Goal: Check status

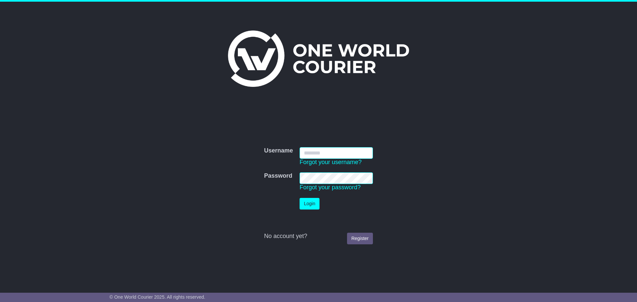
type input "**********"
click at [313, 201] on button "Login" at bounding box center [310, 204] width 20 height 12
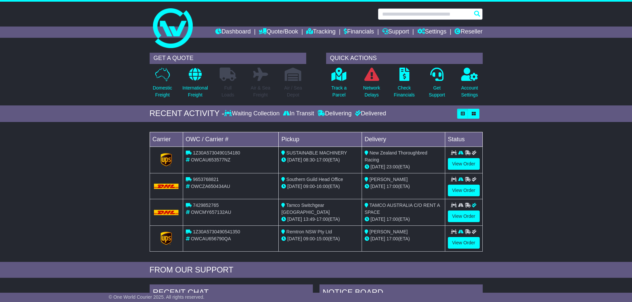
click at [402, 15] on input "text" at bounding box center [430, 14] width 105 height 12
paste input "**********"
type input "**********"
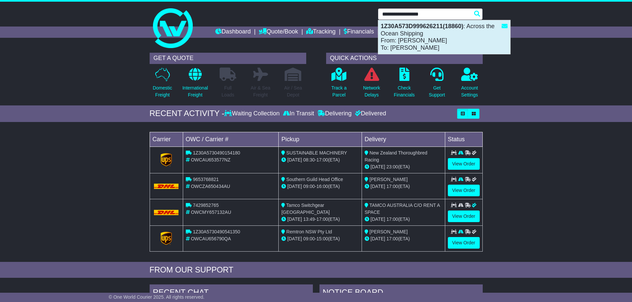
click at [417, 28] on strong "1Z30A573D999626211(18860)" at bounding box center [422, 26] width 83 height 7
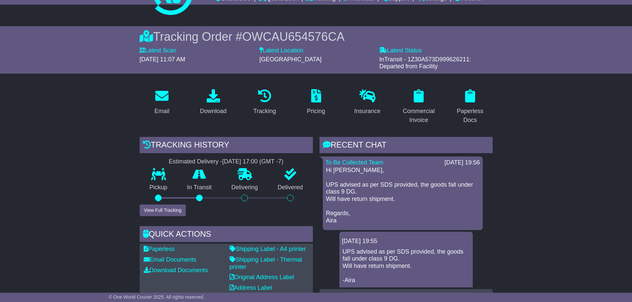
scroll to position [100, 0]
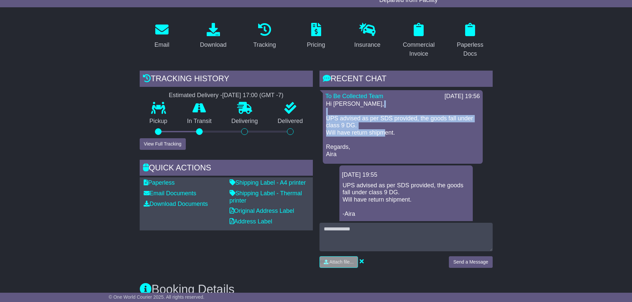
drag, startPoint x: 345, startPoint y: 114, endPoint x: 383, endPoint y: 130, distance: 41.1
click at [383, 130] on p "Hi James, UPS advised as per SDS provided, the goods fall under class 9 DG. Wil…" at bounding box center [402, 128] width 153 height 57
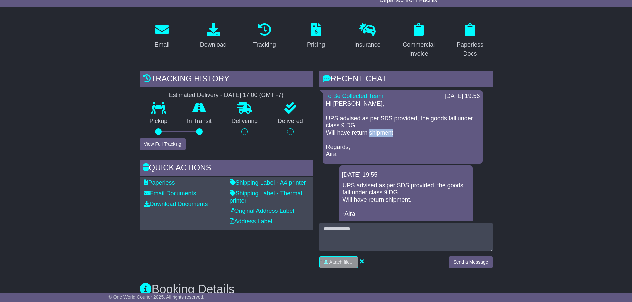
click at [383, 130] on p "Hi James, UPS advised as per SDS provided, the goods fall under class 9 DG. Wil…" at bounding box center [402, 128] width 153 height 57
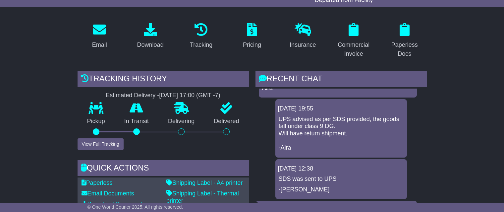
scroll to position [0, 0]
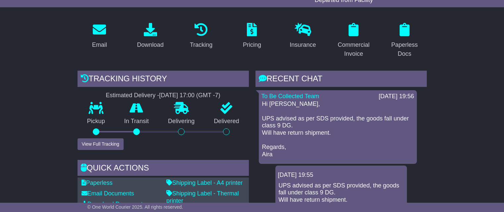
click at [286, 127] on p "Hi James, UPS advised as per SDS provided, the goods fall under class 9 DG. Wil…" at bounding box center [338, 128] width 152 height 57
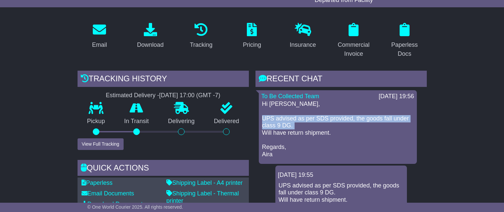
click at [286, 127] on p "Hi James, UPS advised as per SDS provided, the goods fall under class 9 DG. Wil…" at bounding box center [338, 128] width 152 height 57
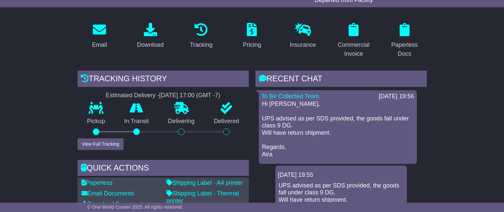
click at [293, 130] on p "Hi James, UPS advised as per SDS provided, the goods fall under class 9 DG. Wil…" at bounding box center [338, 128] width 152 height 57
click at [294, 126] on p "Hi James, UPS advised as per SDS provided, the goods fall under class 9 DG. Wil…" at bounding box center [338, 128] width 152 height 57
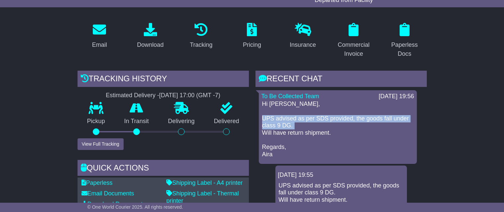
click at [294, 126] on p "Hi James, UPS advised as per SDS provided, the goods fall under class 9 DG. Wil…" at bounding box center [338, 128] width 152 height 57
click at [298, 126] on p "Hi James, UPS advised as per SDS provided, the goods fall under class 9 DG. Wil…" at bounding box center [338, 128] width 152 height 57
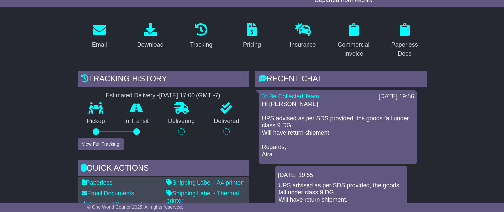
click at [313, 134] on p "Hi James, UPS advised as per SDS provided, the goods fall under class 9 DG. Wil…" at bounding box center [338, 128] width 152 height 57
click at [322, 131] on p "Hi James, UPS advised as per SDS provided, the goods fall under class 9 DG. Wil…" at bounding box center [338, 128] width 152 height 57
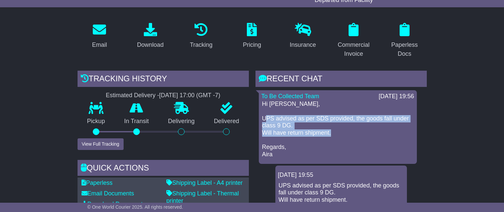
drag, startPoint x: 336, startPoint y: 131, endPoint x: 265, endPoint y: 118, distance: 72.3
click at [265, 118] on p "Hi James, UPS advised as per SDS provided, the goods fall under class 9 DG. Wil…" at bounding box center [338, 128] width 152 height 57
drag, startPoint x: 265, startPoint y: 118, endPoint x: 329, endPoint y: 127, distance: 65.1
click at [329, 127] on p "Hi James, UPS advised as per SDS provided, the goods fall under class 9 DG. Wil…" at bounding box center [338, 128] width 152 height 57
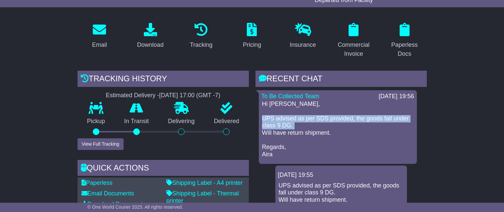
click at [331, 129] on p "Hi James, UPS advised as per SDS provided, the goods fall under class 9 DG. Wil…" at bounding box center [338, 128] width 152 height 57
drag, startPoint x: 332, startPoint y: 129, endPoint x: 310, endPoint y: 128, distance: 22.3
click at [310, 128] on p "Hi James, UPS advised as per SDS provided, the goods fall under class 9 DG. Wil…" at bounding box center [338, 128] width 152 height 57
click at [308, 127] on p "Hi James, UPS advised as per SDS provided, the goods fall under class 9 DG. Wil…" at bounding box center [338, 128] width 152 height 57
click at [285, 122] on p "Hi James, UPS advised as per SDS provided, the goods fall under class 9 DG. Wil…" at bounding box center [338, 128] width 152 height 57
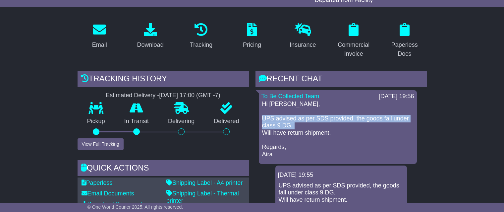
click at [274, 121] on p "Hi James, UPS advised as per SDS provided, the goods fall under class 9 DG. Wil…" at bounding box center [338, 128] width 152 height 57
drag, startPoint x: 270, startPoint y: 120, endPoint x: 334, endPoint y: 130, distance: 64.8
click at [334, 130] on p "Hi James, UPS advised as per SDS provided, the goods fall under class 9 DG. Wil…" at bounding box center [338, 128] width 152 height 57
drag, startPoint x: 330, startPoint y: 130, endPoint x: 262, endPoint y: 120, distance: 68.3
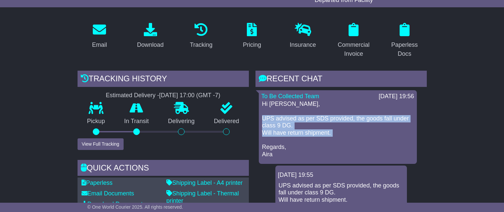
click at [262, 120] on p "Hi James, UPS advised as per SDS provided, the goods fall under class 9 DG. Wil…" at bounding box center [338, 128] width 152 height 57
click at [270, 117] on p "Hi James, UPS advised as per SDS provided, the goods fall under class 9 DG. Wil…" at bounding box center [338, 128] width 152 height 57
drag, startPoint x: 267, startPoint y: 116, endPoint x: 328, endPoint y: 130, distance: 62.7
click at [328, 130] on p "Hi James, UPS advised as per SDS provided, the goods fall under class 9 DG. Wil…" at bounding box center [338, 128] width 152 height 57
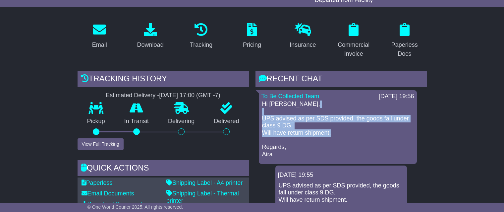
drag, startPoint x: 334, startPoint y: 132, endPoint x: 264, endPoint y: 112, distance: 72.9
click at [264, 112] on p "Hi James, UPS advised as per SDS provided, the goods fall under class 9 DG. Wil…" at bounding box center [338, 128] width 152 height 57
click at [264, 111] on p "Hi James, UPS advised as per SDS provided, the goods fall under class 9 DG. Wil…" at bounding box center [338, 128] width 152 height 57
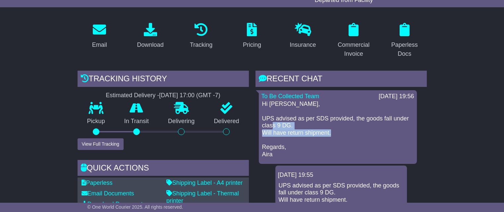
drag, startPoint x: 263, startPoint y: 111, endPoint x: 272, endPoint y: 123, distance: 14.6
click at [272, 123] on p "Hi James, UPS advised as per SDS provided, the goods fall under class 9 DG. Wil…" at bounding box center [338, 128] width 152 height 57
drag, startPoint x: 270, startPoint y: 119, endPoint x: 260, endPoint y: 110, distance: 12.9
click at [270, 118] on p "Hi James, UPS advised as per SDS provided, the goods fall under class 9 DG. Wil…" at bounding box center [338, 128] width 152 height 57
click at [259, 109] on div "To Be Collected Team 09 Oct 2025 19:56 Hi James, UPS advised as per SDS provide…" at bounding box center [338, 127] width 158 height 74
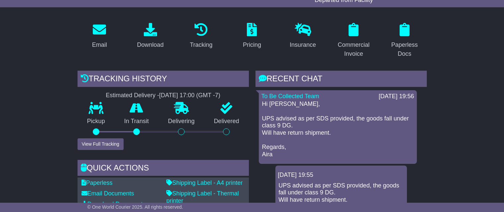
click at [264, 111] on p "Hi James, UPS advised as per SDS provided, the goods fall under class 9 DG. Wil…" at bounding box center [338, 128] width 152 height 57
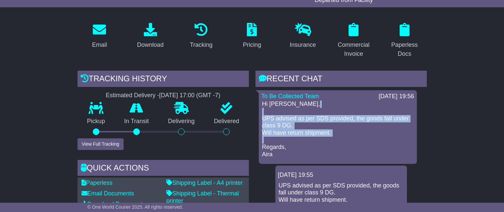
drag, startPoint x: 262, startPoint y: 109, endPoint x: 263, endPoint y: 145, distance: 35.8
click at [263, 145] on p "Hi James, UPS advised as per SDS provided, the goods fall under class 9 DG. Wil…" at bounding box center [338, 128] width 152 height 57
click at [265, 143] on p "Hi James, UPS advised as per SDS provided, the goods fall under class 9 DG. Wil…" at bounding box center [338, 128] width 152 height 57
drag, startPoint x: 265, startPoint y: 143, endPoint x: 261, endPoint y: 111, distance: 32.1
click at [261, 111] on div "To Be Collected Team 09 Oct 2025 19:56 Hi James, UPS advised as per SDS provide…" at bounding box center [338, 127] width 158 height 74
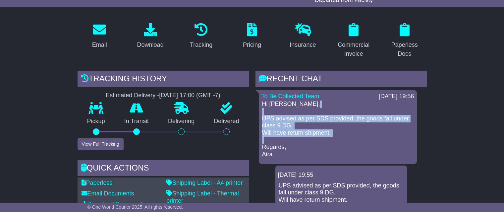
click at [262, 110] on div "Hi James, UPS advised as per SDS provided, the goods fall under class 9 DG. Wil…" at bounding box center [338, 128] width 153 height 57
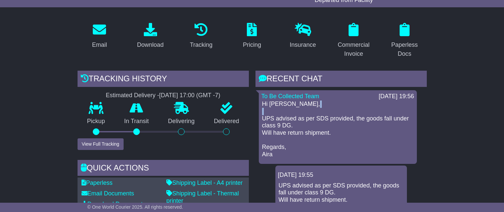
click at [262, 110] on p "Hi James, UPS advised as per SDS provided, the goods fall under class 9 DG. Wil…" at bounding box center [338, 128] width 152 height 57
click at [263, 109] on p "Hi James, UPS advised as per SDS provided, the goods fall under class 9 DG. Wil…" at bounding box center [338, 128] width 152 height 57
click at [263, 110] on p "Hi James, UPS advised as per SDS provided, the goods fall under class 9 DG. Wil…" at bounding box center [338, 128] width 152 height 57
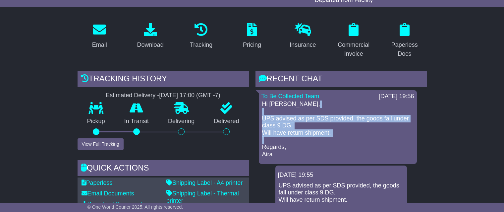
drag, startPoint x: 263, startPoint y: 110, endPoint x: 264, endPoint y: 143, distance: 32.5
click at [264, 145] on p "Hi James, UPS advised as per SDS provided, the goods fall under class 9 DG. Wil…" at bounding box center [338, 128] width 152 height 57
click at [264, 143] on p "Hi James, UPS advised as per SDS provided, the goods fall under class 9 DG. Wil…" at bounding box center [338, 128] width 152 height 57
click at [264, 140] on p "Hi James, UPS advised as per SDS provided, the goods fall under class 9 DG. Wil…" at bounding box center [338, 128] width 152 height 57
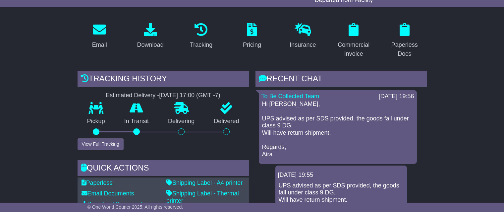
click at [266, 139] on p "Hi James, UPS advised as per SDS provided, the goods fall under class 9 DG. Wil…" at bounding box center [338, 128] width 152 height 57
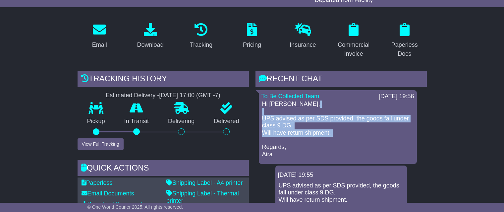
drag, startPoint x: 266, startPoint y: 142, endPoint x: 262, endPoint y: 111, distance: 30.5
click at [262, 111] on p "Hi James, UPS advised as per SDS provided, the goods fall under class 9 DG. Wil…" at bounding box center [338, 128] width 152 height 57
drag, startPoint x: 262, startPoint y: 110, endPoint x: 263, endPoint y: 144, distance: 33.2
click at [263, 144] on p "Hi James, UPS advised as per SDS provided, the goods fall under class 9 DG. Wil…" at bounding box center [338, 128] width 152 height 57
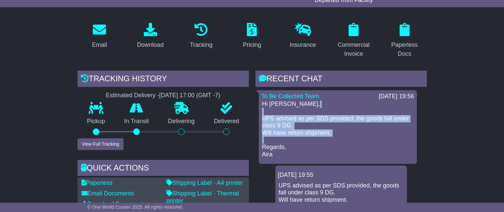
click at [263, 116] on p "Hi James, UPS advised as per SDS provided, the goods fall under class 9 DG. Wil…" at bounding box center [338, 128] width 152 height 57
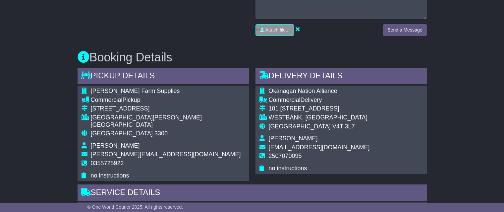
scroll to position [365, 0]
